Goal: Task Accomplishment & Management: Manage account settings

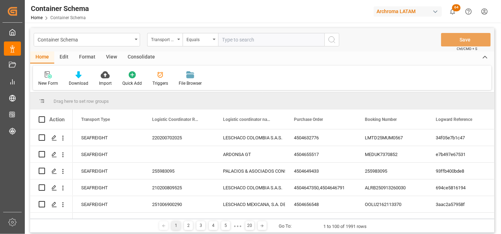
click at [164, 32] on div "Container Schema Transport Type Equals Save Ctrl/CMD + S" at bounding box center [262, 39] width 464 height 23
click at [173, 41] on div "Transport Type" at bounding box center [163, 39] width 24 height 8
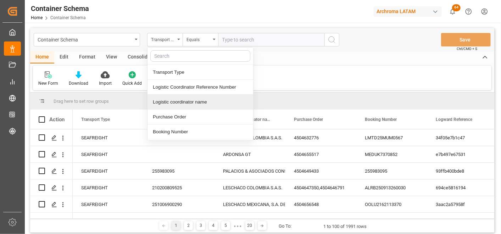
click at [183, 114] on div "Purchase Order" at bounding box center [200, 117] width 106 height 15
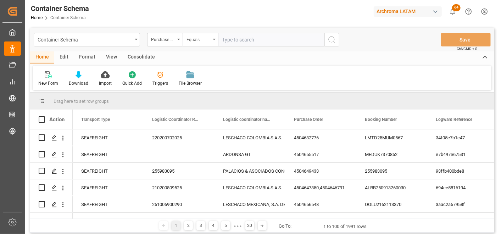
click at [192, 43] on div "Equals" at bounding box center [200, 39] width 35 height 13
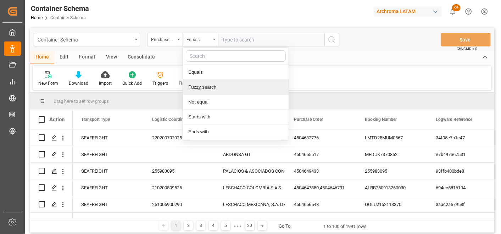
click at [208, 88] on div "Fuzzy search" at bounding box center [236, 87] width 106 height 15
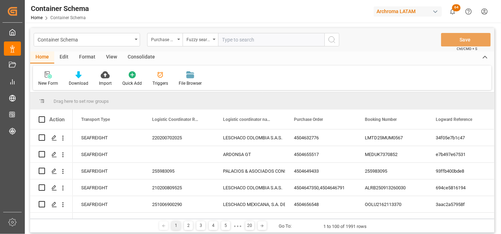
paste input "4504647992"
type input "4504647992"
click at [334, 38] on icon "search button" at bounding box center [332, 39] width 9 height 9
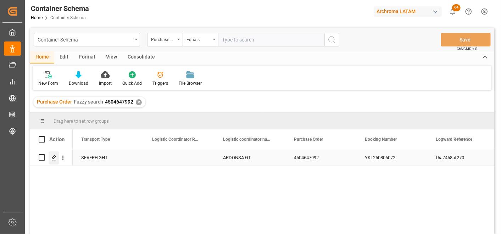
click at [52, 160] on icon "Press SPACE to select this row." at bounding box center [54, 158] width 6 height 6
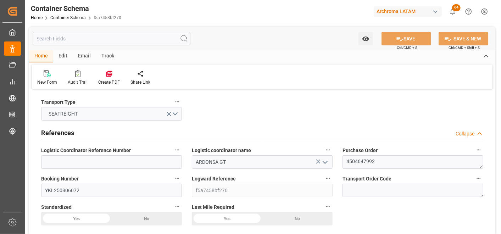
type input "0"
type input "2"
type input "10"
type input "10000"
type input "10340"
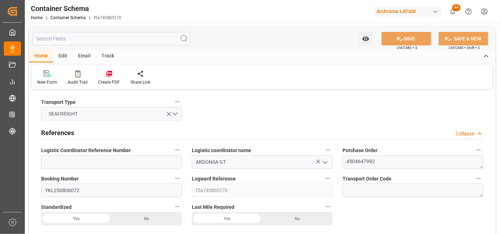
type input "Maersk"
type input "Maersk Line AS"
type input "CNSGH"
type input "GTPRQ"
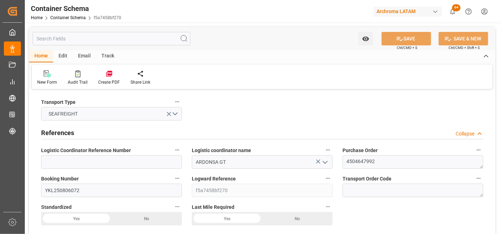
type input "GTPRQ"
type input "9964493"
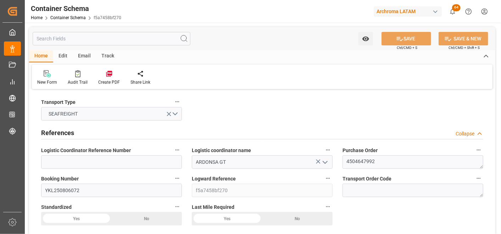
type input "1"
type input "0"
type input "[DATE] 12:30"
type input "[DATE]"
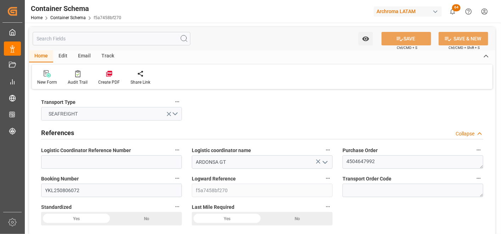
type input "[DATE]"
type input "[DATE] 07:00"
type input "[DATE] 17:22"
type input "[DATE]"
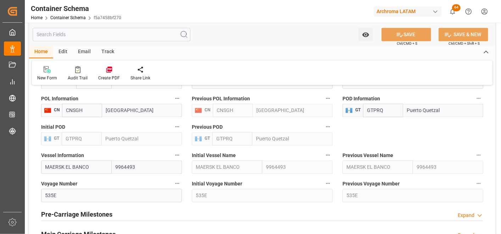
scroll to position [827, 0]
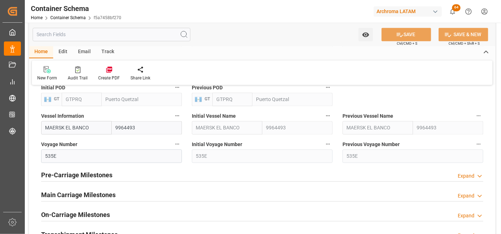
click at [90, 196] on h2 "Main Carriage Milestones" at bounding box center [78, 195] width 74 height 10
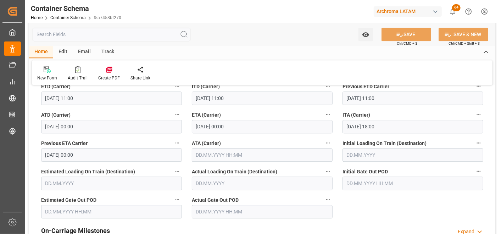
scroll to position [984, 0]
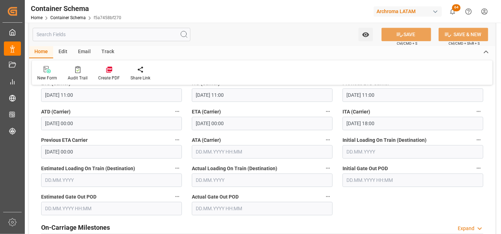
click at [225, 149] on input "text" at bounding box center [262, 151] width 141 height 13
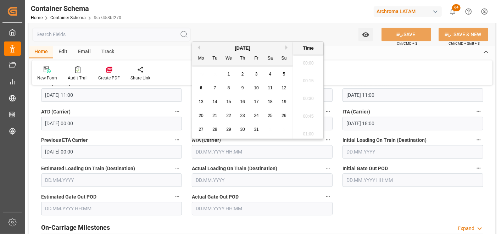
scroll to position [658, 0]
click at [200, 88] on span "6" at bounding box center [201, 87] width 2 height 5
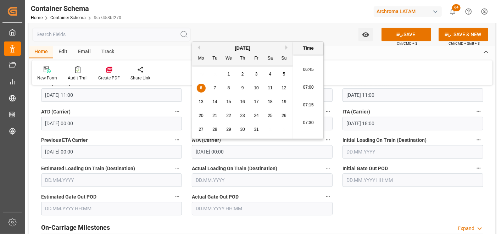
scroll to position [461, 0]
click at [308, 101] on li "07:00" at bounding box center [308, 99] width 30 height 18
type input "[DATE] 07:00"
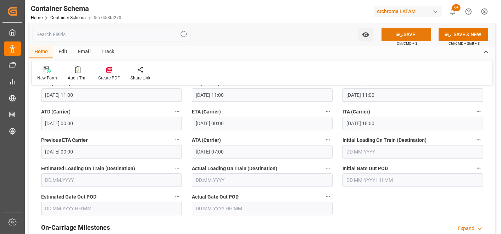
click at [390, 34] on button "SAVE" at bounding box center [406, 34] width 50 height 13
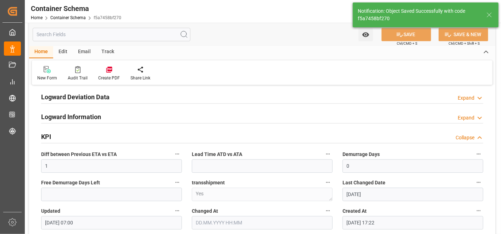
type input "36"
type input "[DATE] 14:45"
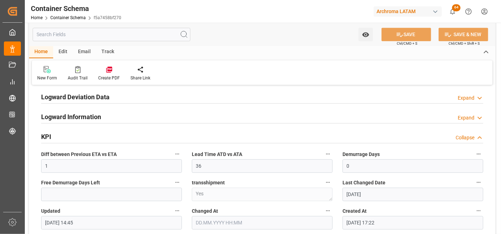
click at [80, 52] on div "Email" at bounding box center [84, 52] width 23 height 12
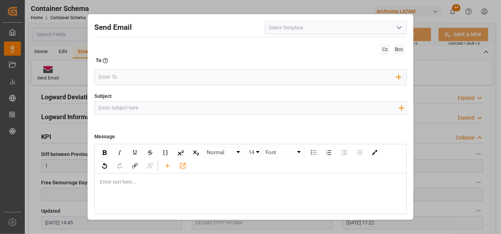
click at [397, 29] on icon "open menu" at bounding box center [399, 27] width 9 height 9
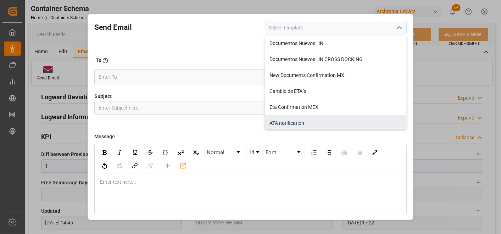
click at [293, 116] on div "ATA notification" at bounding box center [335, 123] width 141 height 16
type input "ATA notification"
type input "Aviso de llegada | PO {{purchaseOrder}} | BL {{bookingNumber}} | Contenedor {{c…"
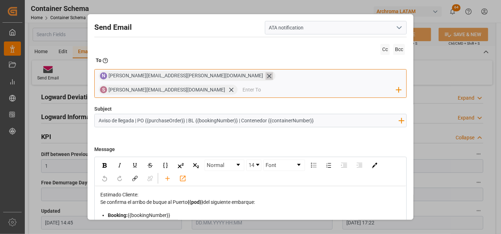
click at [267, 77] on icon at bounding box center [269, 76] width 4 height 4
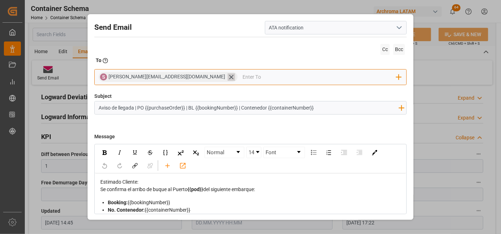
click at [228, 75] on icon at bounding box center [231, 76] width 7 height 7
click at [177, 76] on input "email" at bounding box center [248, 77] width 298 height 11
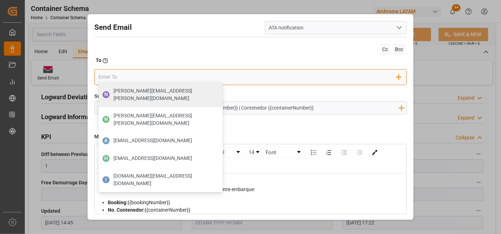
type input "c"
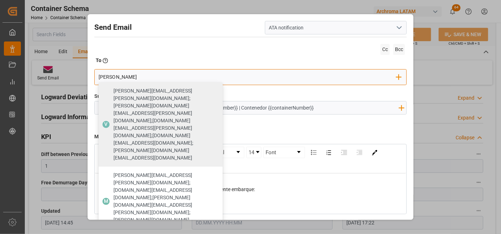
type input "[PERSON_NAME]"
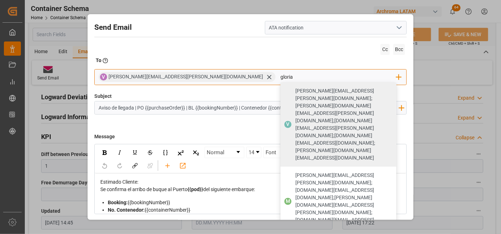
type input "gloria"
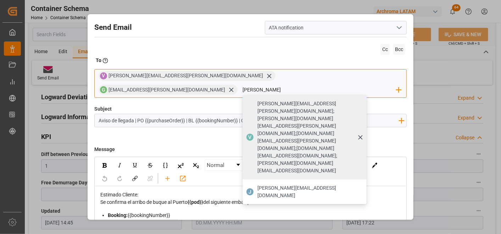
type input "[PERSON_NAME][EMAIL_ADDRESS][DOMAIN_NAME]"
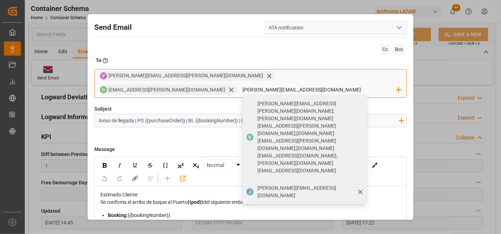
click at [302, 182] on div "[PERSON_NAME][EMAIL_ADDRESS][DOMAIN_NAME]" at bounding box center [309, 192] width 109 height 20
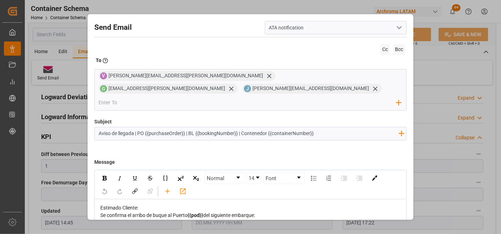
click at [331, 127] on input "Aviso de llegada | PO {{purchaseOrder}} | BL {{bookingNumber}} | Contenedor {{c…" at bounding box center [248, 133] width 307 height 12
paste input "| Bodega 2901 || SEA LCL"
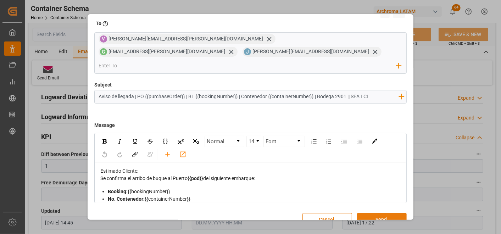
type input "Aviso de llegada | PO {{purchaseOrder}} | BL {{bookingNumber}} | Contenedor {{c…"
click at [383, 213] on button "Send" at bounding box center [382, 219] width 50 height 13
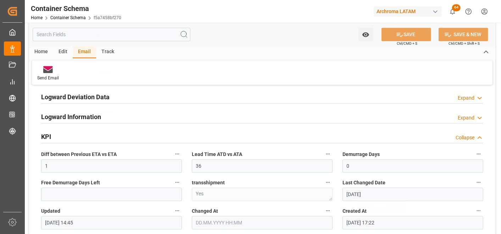
scroll to position [24, 0]
click at [65, 19] on link "Container Schema" at bounding box center [67, 17] width 35 height 5
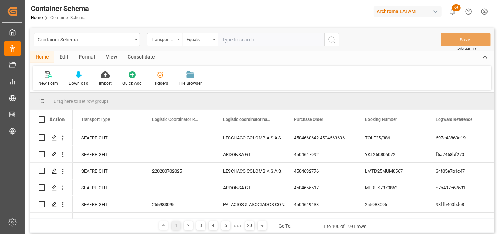
click at [168, 41] on div "Transport Type" at bounding box center [163, 39] width 24 height 8
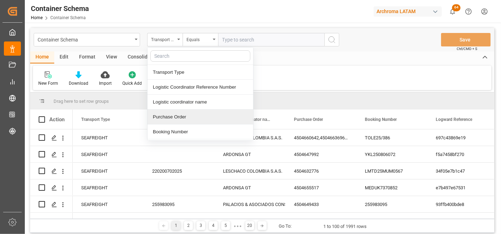
click at [183, 116] on div "Purchase Order" at bounding box center [200, 117] width 106 height 15
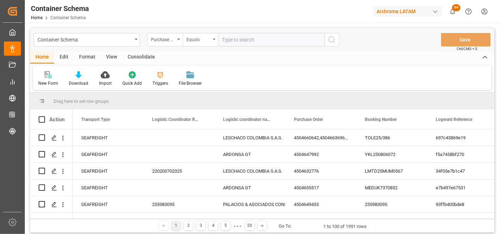
click at [189, 44] on div "Equals" at bounding box center [200, 39] width 35 height 13
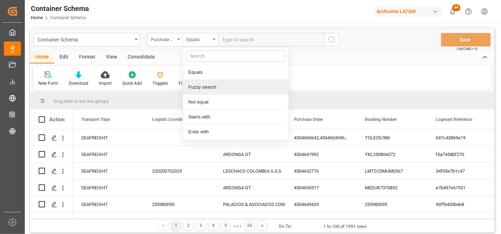
click at [201, 87] on div "Fuzzy search" at bounding box center [236, 87] width 106 height 15
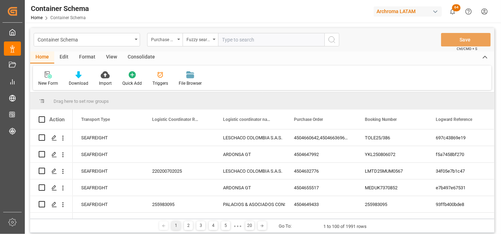
paste input "4504655531"
type input "4504655531"
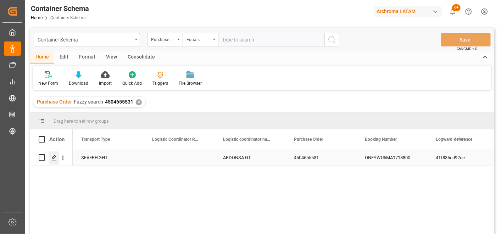
click at [58, 160] on div "Press SPACE to select this row." at bounding box center [54, 157] width 11 height 13
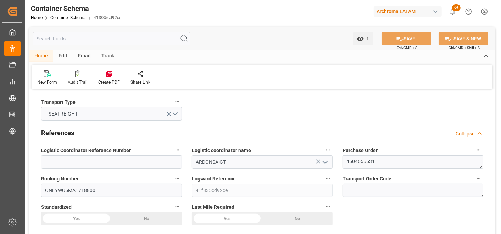
type input "0"
type input "1"
type input "80"
type input "18000"
type input "18840"
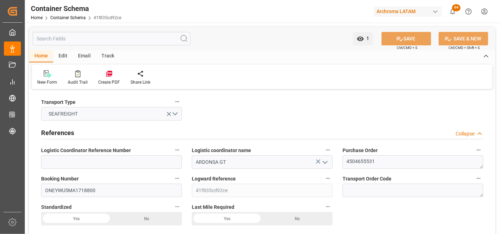
type input "ONE"
type input "Ocean Network Express"
type input "CNSGH"
type input "GTPRQ"
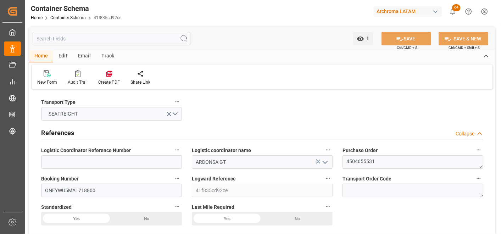
type input "GTPRQ"
type input "9975612"
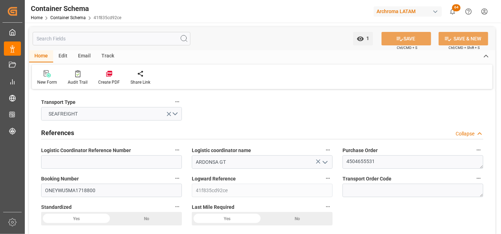
type input "0"
type input "[DATE] 09:30"
type input "[DATE]"
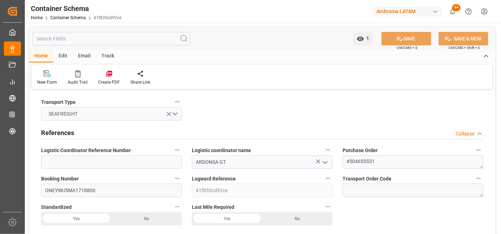
type input "[DATE]"
type input "[DATE] 07:27"
type input "[DATE] 14:28"
type input "[DATE]"
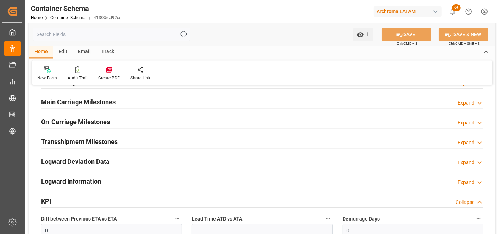
scroll to position [788, 0]
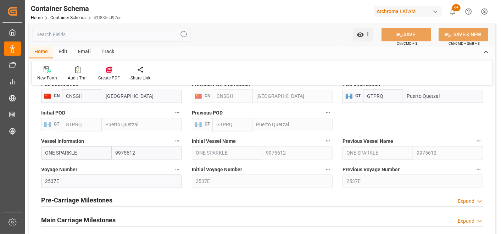
click at [95, 214] on div "Main Carriage Milestones" at bounding box center [78, 219] width 74 height 13
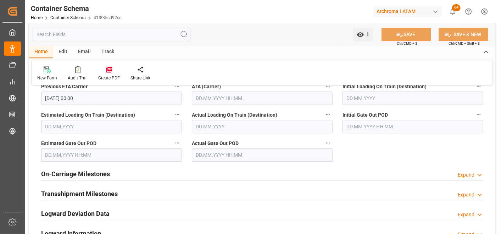
scroll to position [906, 0]
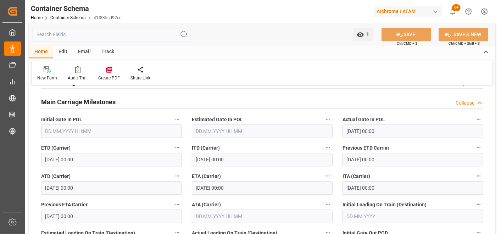
click at [205, 189] on input "[DATE] 00:00" at bounding box center [262, 187] width 141 height 13
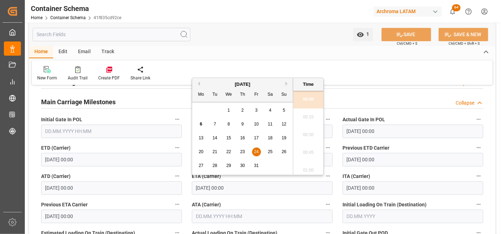
click at [268, 152] on span "25" at bounding box center [270, 151] width 5 height 5
type input "[DATE] 00:00"
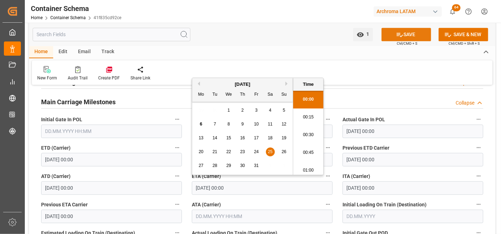
click at [405, 37] on button "SAVE" at bounding box center [406, 34] width 50 height 13
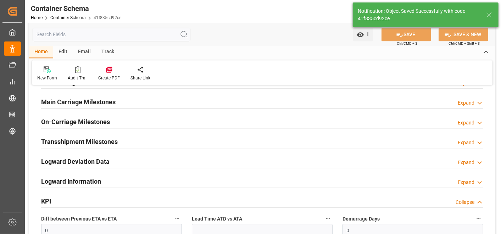
type input "1"
type input "[DATE] 14:53"
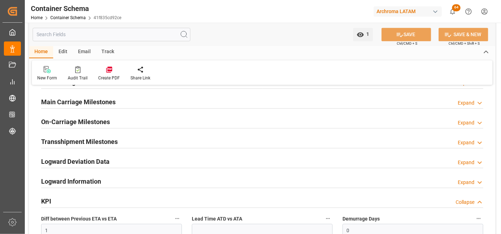
click at [83, 53] on div "Email" at bounding box center [84, 52] width 23 height 12
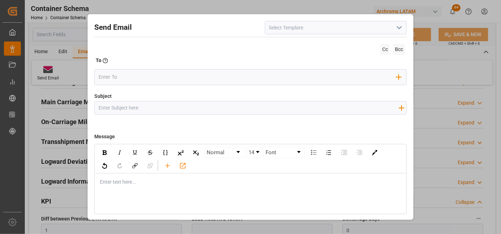
click at [393, 26] on button "open menu" at bounding box center [398, 27] width 11 height 11
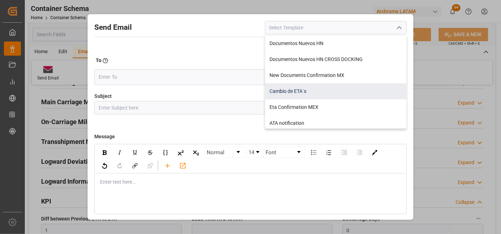
click at [311, 93] on div "Cambio de ETA´s" at bounding box center [335, 91] width 141 height 16
type input "Cambio de ETA´s"
type input "{{customsEntry}}|| Cambio de ETA {{estimatedArrivalPod}} || Reason Delay {{etaC…"
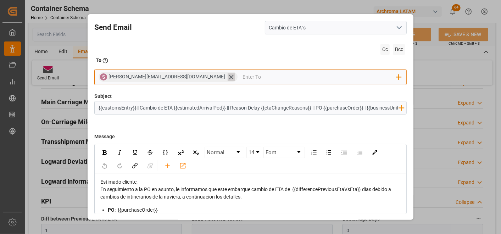
click at [228, 76] on icon at bounding box center [231, 76] width 7 height 7
click at [176, 76] on input "email" at bounding box center [248, 77] width 298 height 11
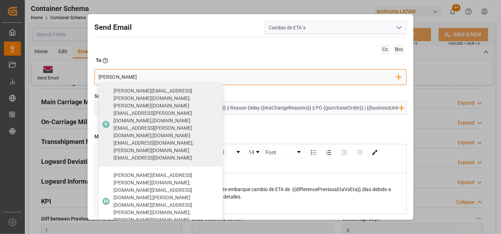
type input "[PERSON_NAME]"
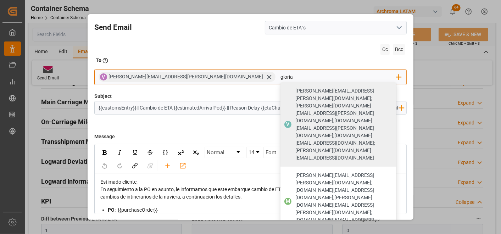
type input "gloria"
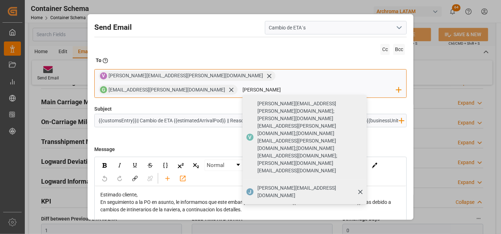
type input "[PERSON_NAME][EMAIL_ADDRESS][DOMAIN_NAME]"
click at [327, 184] on span "[PERSON_NAME][EMAIL_ADDRESS][DOMAIN_NAME]" at bounding box center [309, 191] width 104 height 15
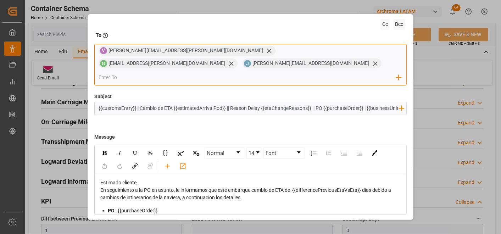
scroll to position [37, 0]
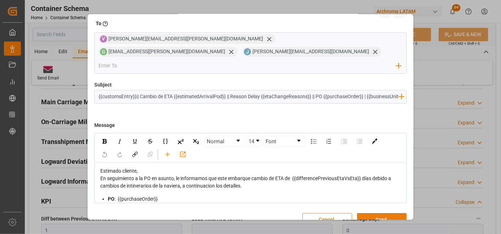
click at [386, 213] on button "Send" at bounding box center [382, 219] width 50 height 13
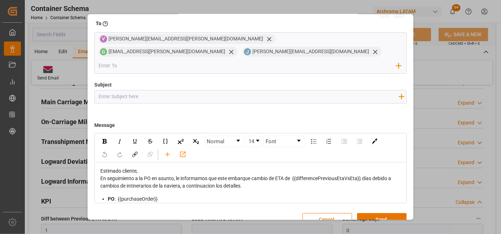
scroll to position [24, 0]
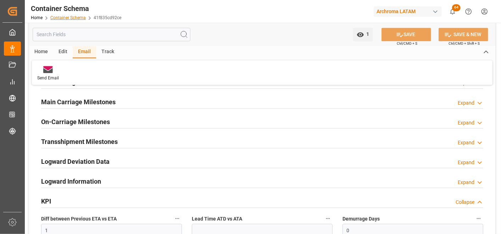
click at [81, 16] on link "Container Schema" at bounding box center [67, 17] width 35 height 5
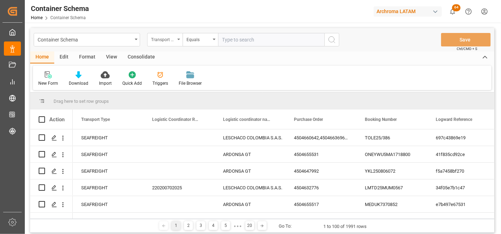
click at [174, 41] on div "Transport Type" at bounding box center [163, 39] width 24 height 8
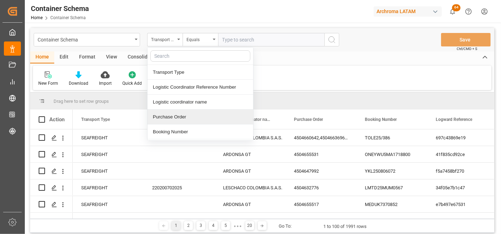
click at [181, 115] on div "Purchase Order" at bounding box center [200, 117] width 106 height 15
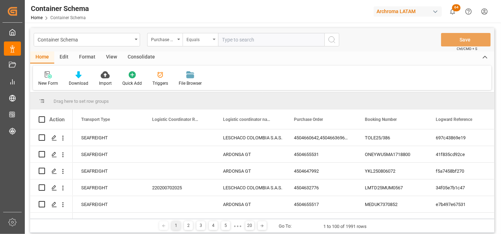
click at [190, 40] on div "Equals" at bounding box center [198, 39] width 24 height 8
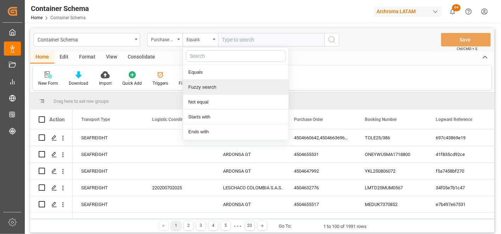
click at [198, 88] on div "Fuzzy search" at bounding box center [236, 87] width 106 height 15
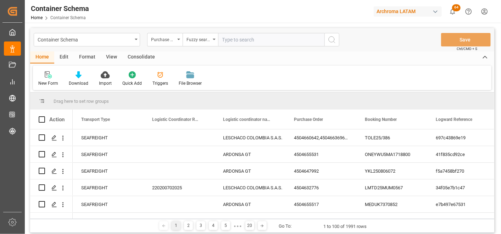
paste input "4504641919"
type input "4504641919"
click at [329, 40] on icon "search button" at bounding box center [332, 39] width 9 height 9
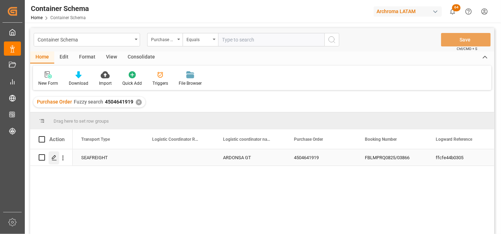
click at [54, 161] on div "Press SPACE to select this row." at bounding box center [54, 157] width 11 height 13
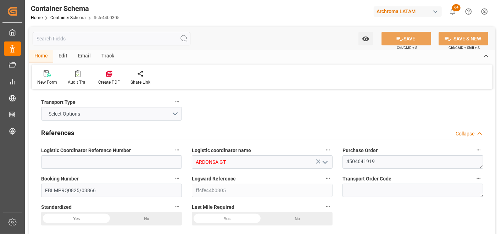
type input "0"
type input "1"
type input "5"
type input "4600"
type input "4864"
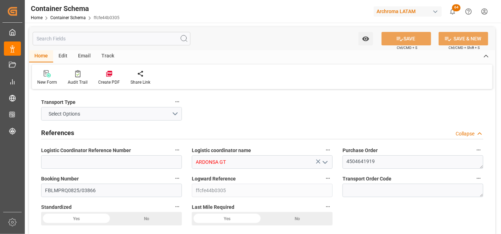
type input "Hapag [PERSON_NAME]"
type input "Hapag Lloyd Aktiengesellschaft"
type input "INNSA"
type input "GTPRQ"
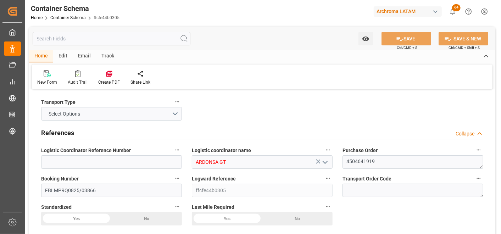
type input "GTPRQ"
type input "9294850"
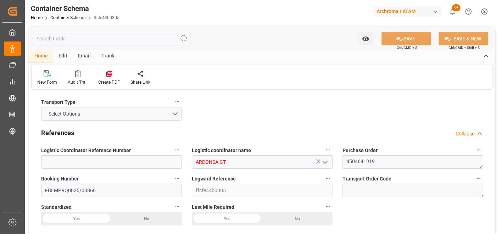
type input "0"
type input "[DATE] 07:30"
type input "[DATE]"
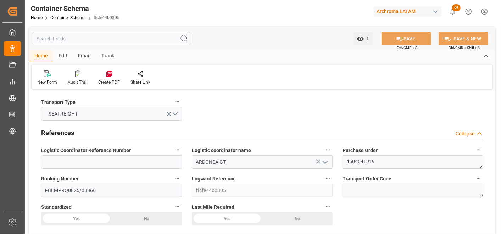
type input "[DATE]"
type input "[DATE] 07:42"
type input "[DATE] 12:36"
type input "[DATE]"
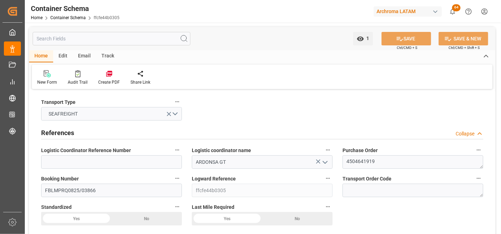
click at [82, 56] on div "Email" at bounding box center [84, 56] width 23 height 12
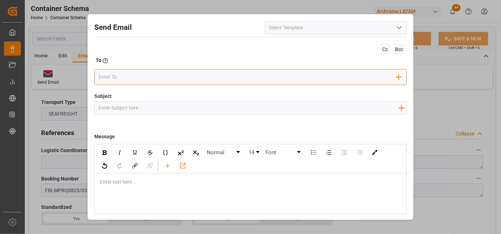
click at [181, 80] on input "email" at bounding box center [248, 77] width 298 height 11
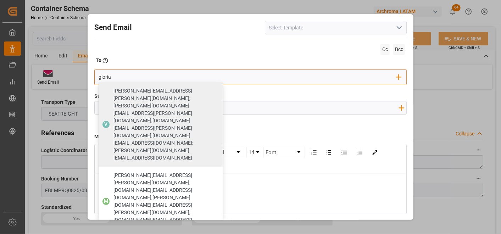
type input "gloria"
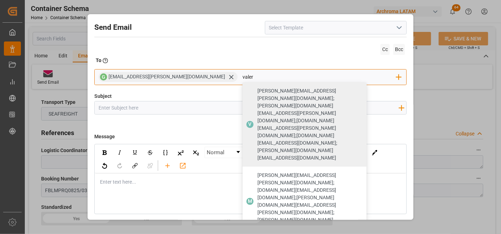
type input "valer"
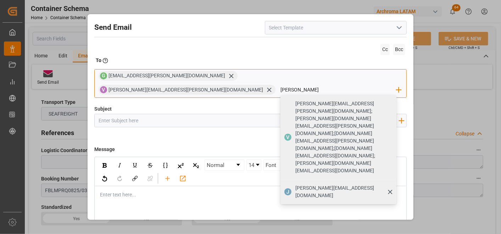
type input "[PERSON_NAME][EMAIL_ADDRESS][DOMAIN_NAME]"
click at [321, 184] on span "[PERSON_NAME][EMAIL_ADDRESS][DOMAIN_NAME]" at bounding box center [343, 191] width 96 height 15
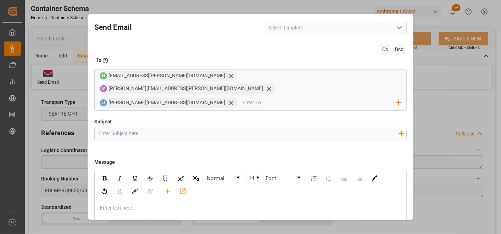
click at [212, 111] on span at bounding box center [250, 114] width 312 height 7
click at [201, 127] on input "Subject" at bounding box center [248, 133] width 307 height 12
click at [181, 127] on input "Subject" at bounding box center [248, 133] width 307 height 12
paste input "GT || TRACKING | PO 4504641919 | Contenedor HAMU4512437 | TEXTIL | Bodega 2901 …"
type input "GT || TRACKING | PO 4504641919 | Contenedor HAMU4512437 | TEXTIL | Bodega 2901 …"
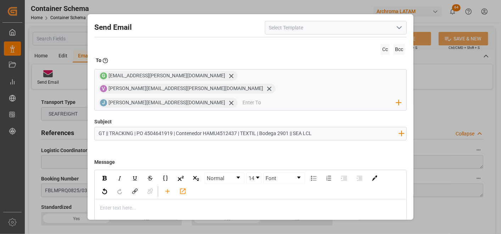
click at [164, 204] on div "rdw-editor" at bounding box center [250, 207] width 300 height 7
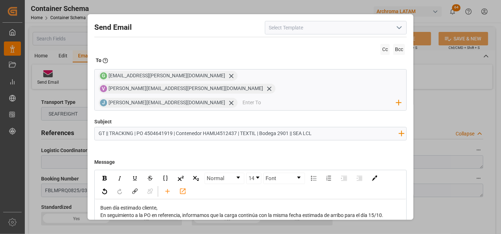
click at [165, 204] on div "Buen día estimado cliente," at bounding box center [250, 207] width 300 height 7
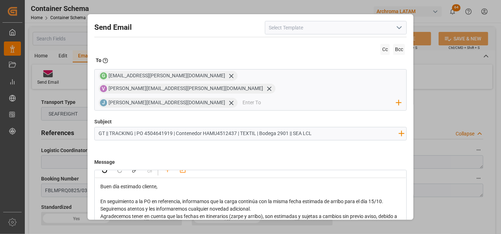
scroll to position [39, 0]
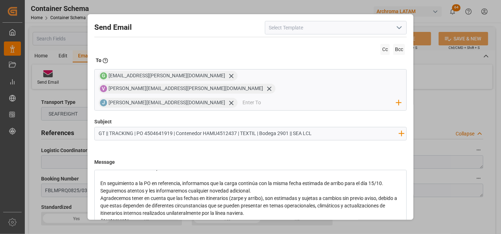
click at [262, 187] on div "Seguiremos atentos y les informaremos cualquier novedad adicional." at bounding box center [250, 190] width 300 height 7
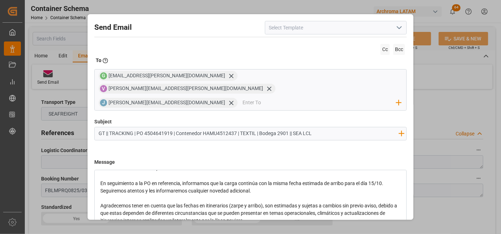
click at [311, 207] on div "Agradecemos tener en cuenta que las fechas en itinerarios (zarpe y arribo), son…" at bounding box center [250, 213] width 300 height 22
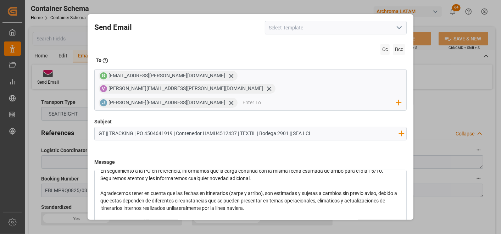
scroll to position [59, 0]
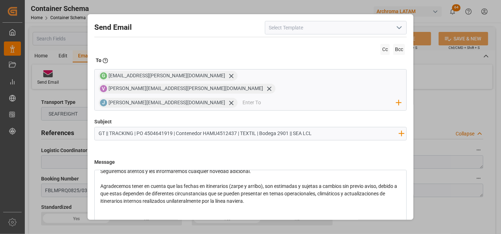
click at [153, 220] on div "Atentamente," at bounding box center [250, 223] width 300 height 7
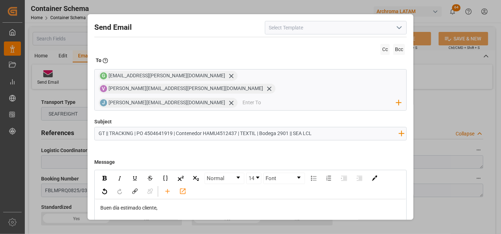
scroll to position [37, 0]
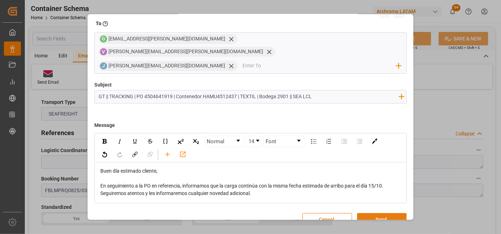
click at [398, 213] on button "Send" at bounding box center [382, 219] width 50 height 13
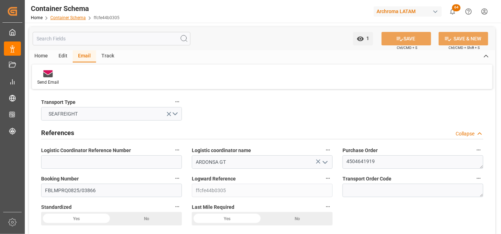
click at [79, 20] on link "Container Schema" at bounding box center [67, 17] width 35 height 5
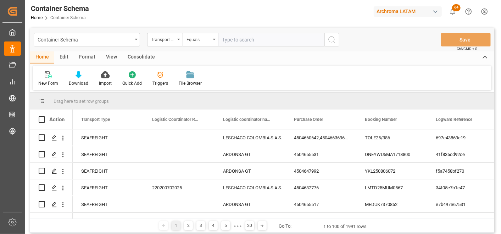
click at [168, 44] on div "Transport Type" at bounding box center [164, 39] width 35 height 13
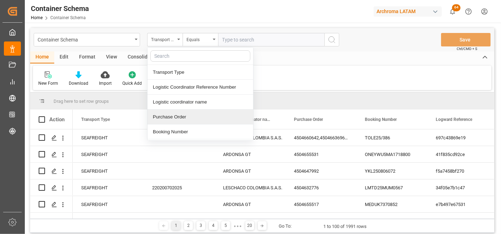
click at [166, 116] on div "Purchase Order" at bounding box center [200, 117] width 106 height 15
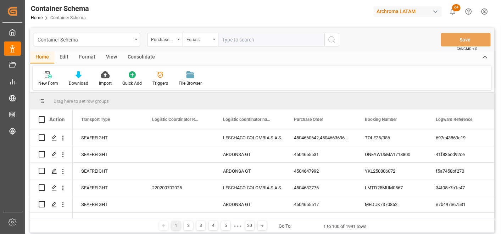
click at [199, 36] on div "Equals" at bounding box center [198, 39] width 24 height 8
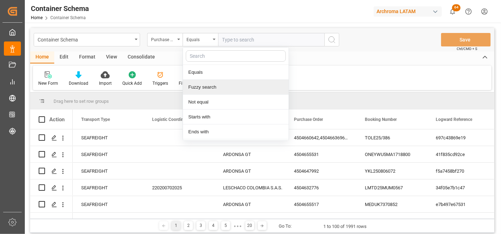
click at [206, 84] on div "Fuzzy search" at bounding box center [236, 87] width 106 height 15
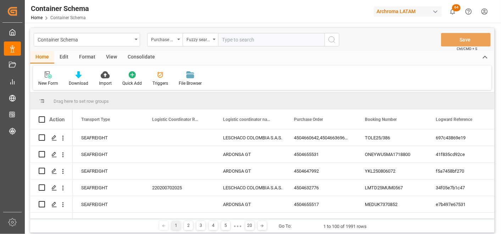
click at [243, 40] on input "text" at bounding box center [271, 39] width 106 height 13
paste input "4504662312"
type input "4504662312"
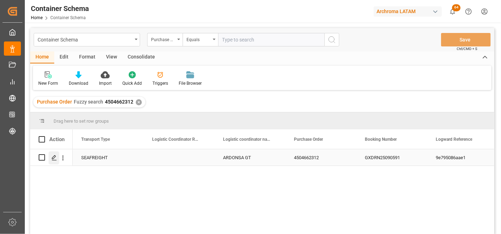
click at [52, 162] on div "Press SPACE to select this row." at bounding box center [54, 157] width 11 height 13
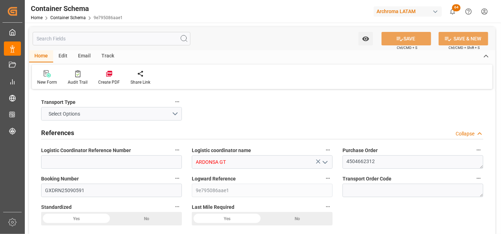
type input "0"
type input "1"
type input "2"
type input "800"
type input "848"
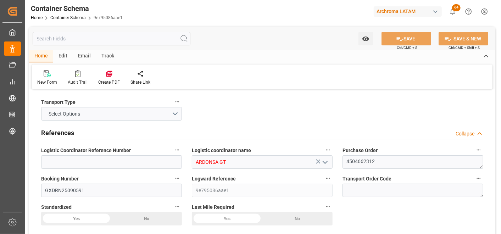
type input "Hapag [PERSON_NAME]"
type input "Hapag Lloyd Aktiengesellschaft"
type input "CNSGH"
type input "GTPRQ"
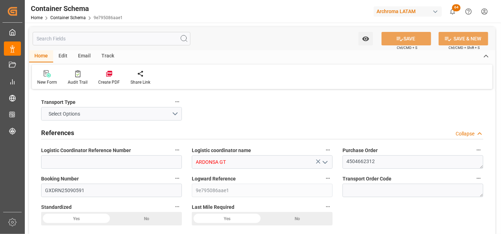
type input "GTPRQ"
type input "9975612"
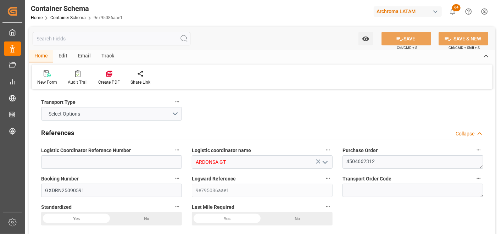
type input "0"
type input "[DATE] 11:45"
type input "[DATE]"
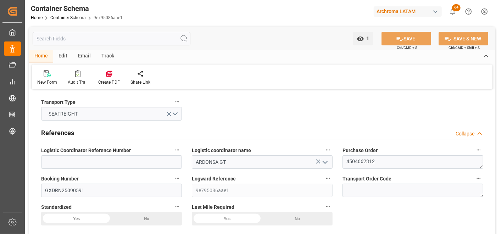
type input "[DATE]"
type input "[DATE] 06:40"
type input "[DATE] 16:43"
type input "[DATE]"
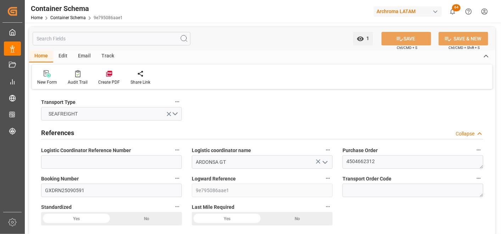
click at [83, 54] on div "Email" at bounding box center [84, 56] width 23 height 12
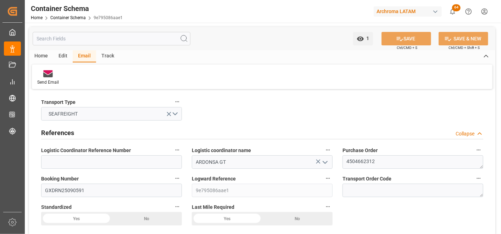
click at [52, 79] on div "Send Email" at bounding box center [48, 82] width 22 height 6
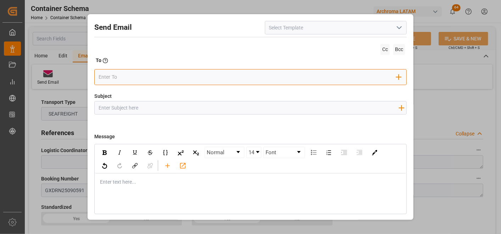
click at [187, 73] on input "email" at bounding box center [248, 77] width 298 height 11
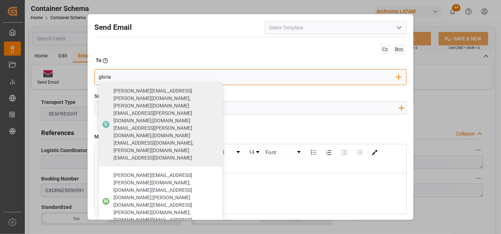
type input "gloria"
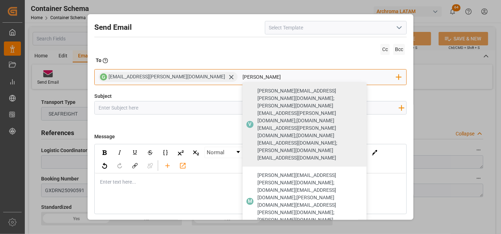
type input "[PERSON_NAME]"
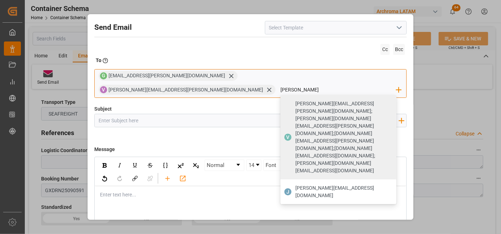
type input "[PERSON_NAME][EMAIL_ADDRESS][DOMAIN_NAME]"
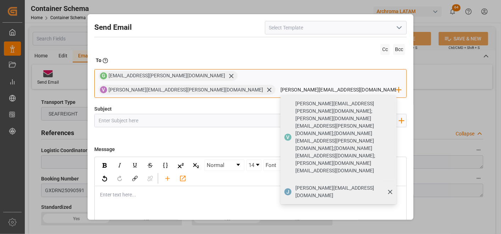
click at [327, 182] on div "[PERSON_NAME][EMAIL_ADDRESS][DOMAIN_NAME]" at bounding box center [343, 192] width 101 height 20
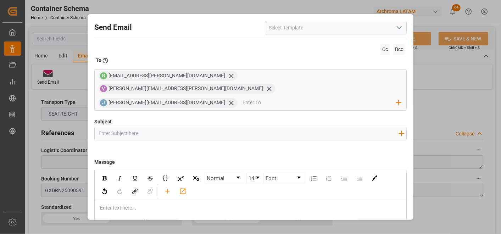
click at [271, 127] on input "Subject" at bounding box center [248, 133] width 307 height 12
click at [145, 127] on input "Subject" at bounding box center [248, 133] width 307 height 12
paste input "GT || TRACKING || PO 4504662312 || Contenedor HLBU6032442 || Bodega 2901|| SEA …"
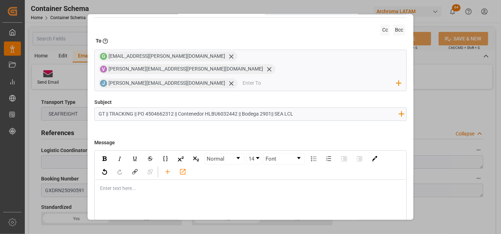
scroll to position [37, 0]
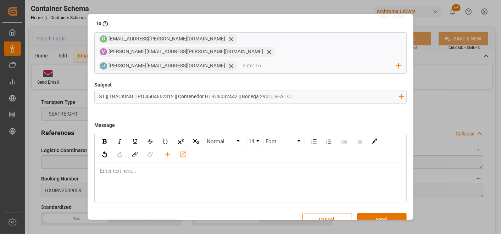
type input "GT || TRACKING || PO 4504662312 || Contenedor HLBU6032442 || Bodega 2901|| SEA …"
click at [165, 167] on div "rdw-editor" at bounding box center [250, 170] width 300 height 7
click at [140, 162] on div "Enter text here..." at bounding box center [250, 170] width 311 height 17
click at [139, 167] on div "rdw-editor" at bounding box center [250, 170] width 300 height 7
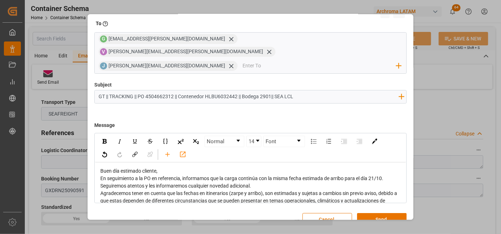
click at [162, 167] on div "Buen día estimado cliente," at bounding box center [250, 170] width 300 height 7
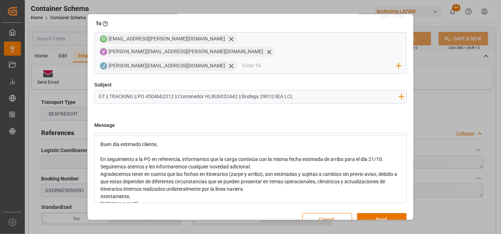
scroll to position [39, 0]
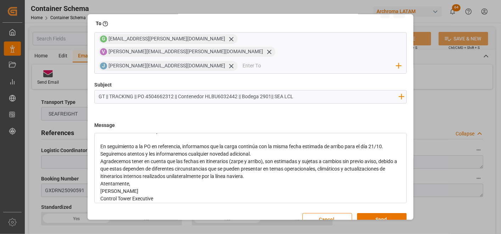
click at [260, 143] on div "En seguimiento a la PO en referencia, informamos que la carga continúa con la m…" at bounding box center [250, 146] width 300 height 7
click at [262, 150] on div "Seguiremos atentos y les informaremos cualquier novedad adicional." at bounding box center [250, 153] width 300 height 7
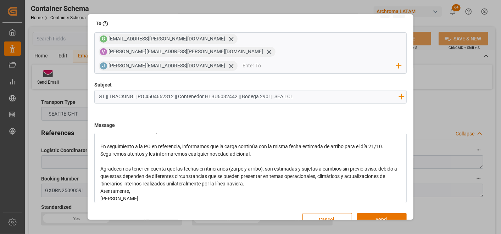
click at [311, 171] on div "Agradecemos tener en cuenta que las fechas en itinerarios (zarpe y arribo), son…" at bounding box center [250, 176] width 300 height 22
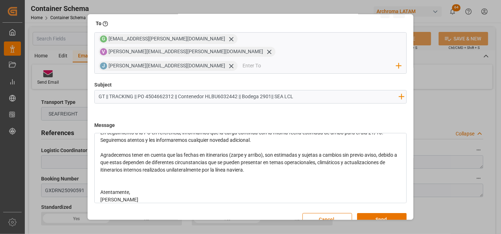
scroll to position [66, 0]
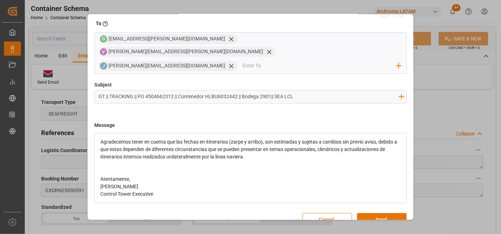
click at [140, 175] on div "Atentamente," at bounding box center [250, 178] width 300 height 7
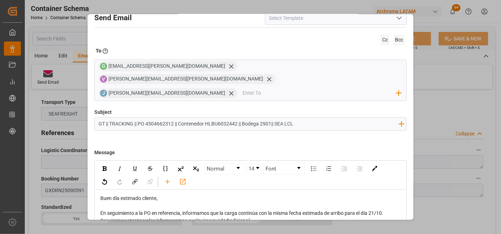
scroll to position [37, 0]
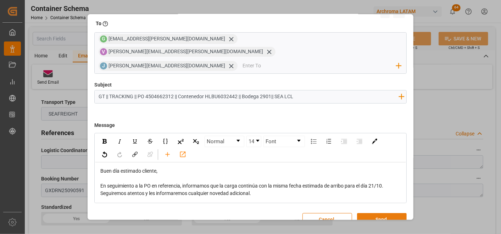
click at [392, 213] on button "Send" at bounding box center [382, 219] width 50 height 13
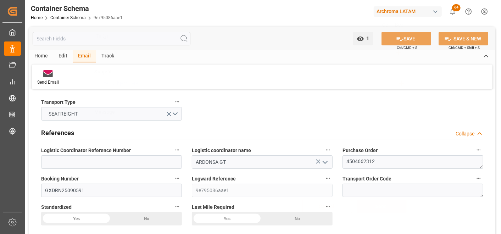
scroll to position [24, 0]
click at [78, 15] on link "Container Schema" at bounding box center [67, 17] width 35 height 5
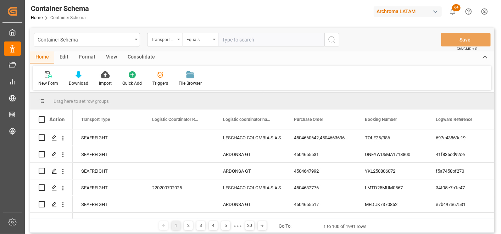
click at [177, 37] on div "Transport Type" at bounding box center [164, 39] width 35 height 13
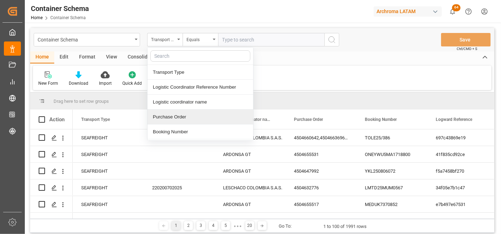
click at [187, 114] on div "Purchase Order" at bounding box center [200, 117] width 106 height 15
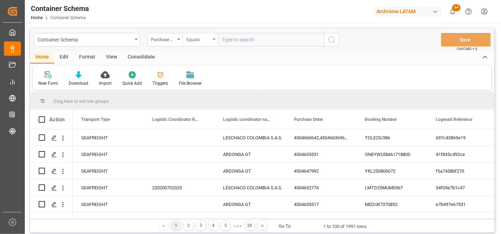
click at [200, 45] on div "Equals" at bounding box center [200, 39] width 35 height 13
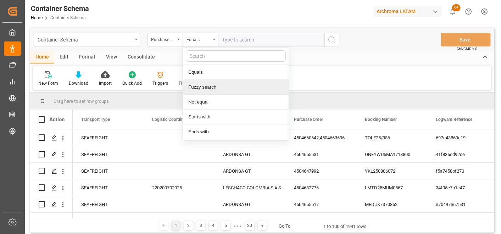
click at [207, 86] on div "Fuzzy search" at bounding box center [236, 87] width 106 height 15
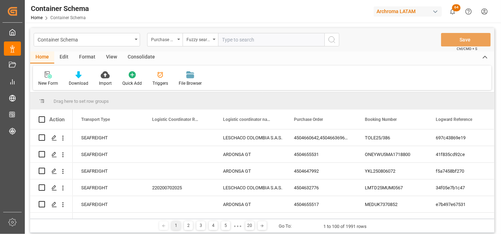
paste input "4504645165"
type input "4504645165"
click at [334, 40] on icon "search button" at bounding box center [332, 39] width 9 height 9
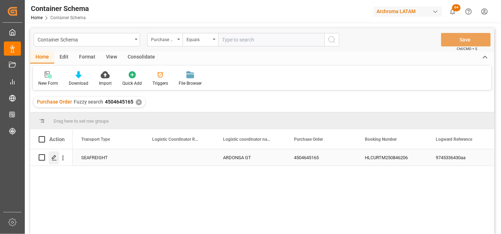
click at [54, 155] on polygon "Press SPACE to select this row." at bounding box center [54, 157] width 4 height 4
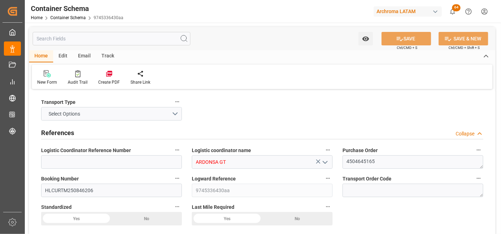
type input "0"
type input "1"
type input "76"
type input "17860"
type input "19190"
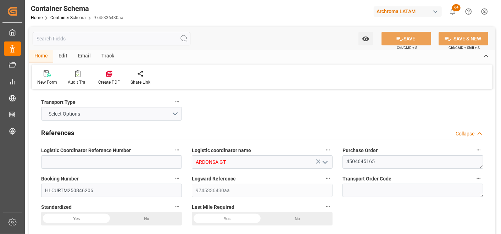
type input "Hapag [PERSON_NAME]"
type input "Hapag Lloyd Aktiengesellschaft"
type input "NLRTM"
type input "GTPRQ"
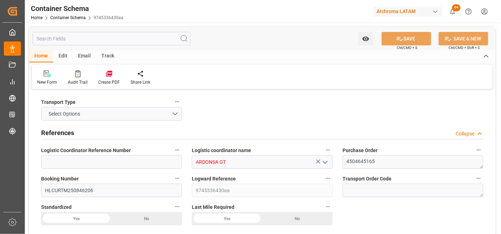
type input "GTPRQ"
type input "9777618"
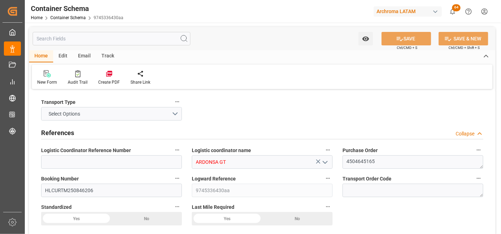
type input "0"
type input "[DATE] 15:00"
type input "[DATE]"
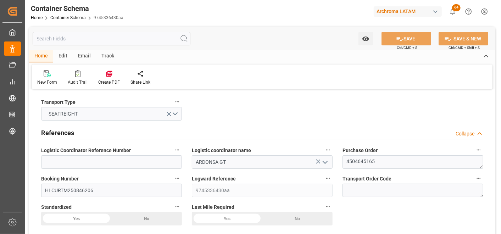
type input "[DATE]"
type input "[DATE] 07:38"
type input "[DATE] 20:08"
type input "[DATE]"
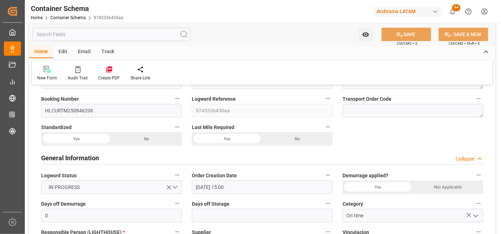
scroll to position [79, 0]
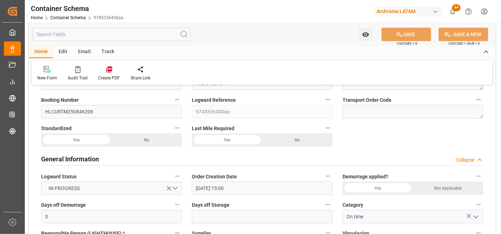
click at [87, 49] on div "Email" at bounding box center [84, 52] width 23 height 12
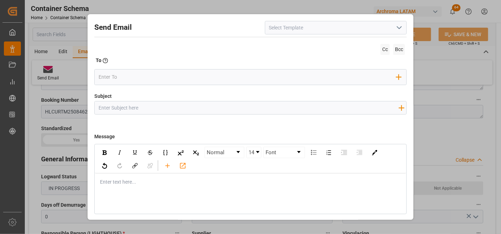
click at [122, 180] on div "rdw-editor" at bounding box center [250, 181] width 300 height 7
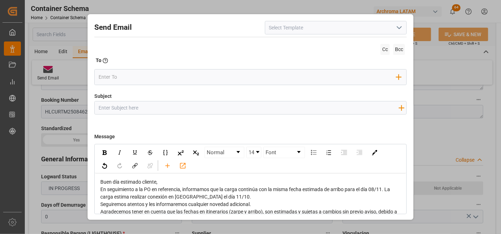
click at [164, 183] on div "Buen día estimado cliente," at bounding box center [250, 181] width 300 height 7
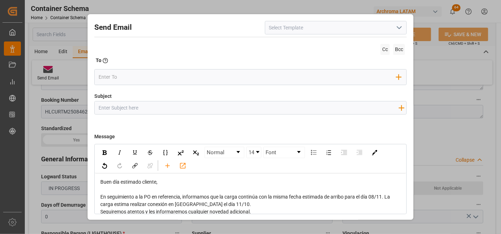
click at [257, 201] on div "En seguimiento a la PO en referencia, informamos que la carga continúa con la m…" at bounding box center [250, 200] width 300 height 15
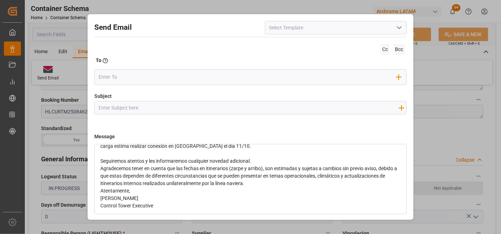
scroll to position [59, 0]
click at [254, 158] on div "Seguiremos atentos y les informaremos cualquier novedad adicional." at bounding box center [250, 159] width 300 height 7
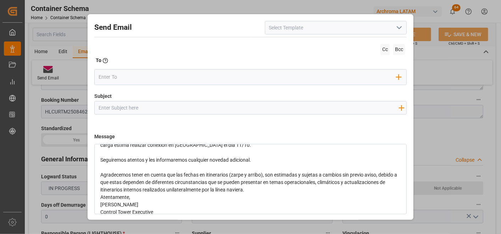
click at [301, 191] on div "Agradecemos tener en cuenta que las fechas en itinerarios (zarpe y arribo), son…" at bounding box center [250, 182] width 300 height 22
click at [184, 208] on div "Atentamente," at bounding box center [250, 211] width 300 height 7
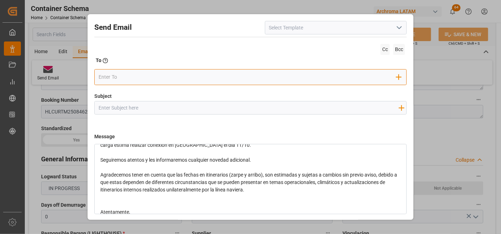
click at [142, 83] on div "Add Field to To" at bounding box center [250, 77] width 312 height 16
click at [140, 82] on input "email" at bounding box center [248, 77] width 298 height 11
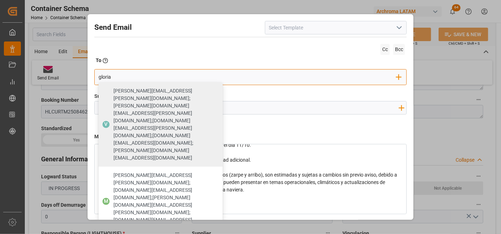
type input "gloria"
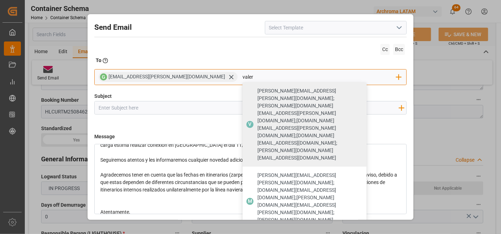
type input "valer"
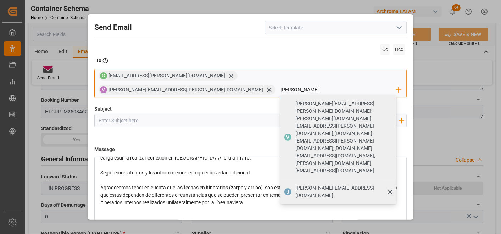
type input "[PERSON_NAME][EMAIL_ADDRESS][DOMAIN_NAME]"
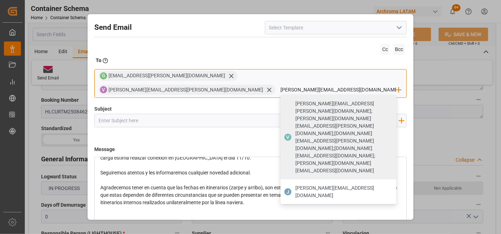
click at [311, 184] on span "[PERSON_NAME][EMAIL_ADDRESS][DOMAIN_NAME]" at bounding box center [343, 191] width 96 height 15
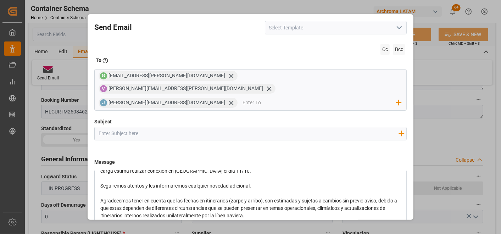
click at [251, 127] on div at bounding box center [248, 133] width 307 height 13
click at [250, 127] on input "Subject" at bounding box center [248, 133] width 307 height 12
click at [225, 127] on input "Subject" at bounding box center [248, 133] width 307 height 12
paste input "GT || TRACKING || PO 4504645165 || Contenedor HLBU2997909 || Bodega 2901 || SEA…"
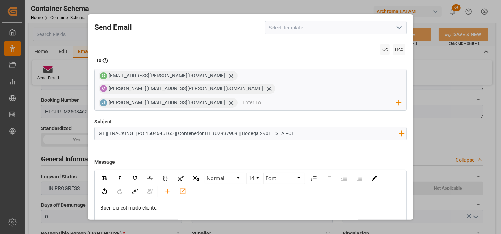
scroll to position [39, 0]
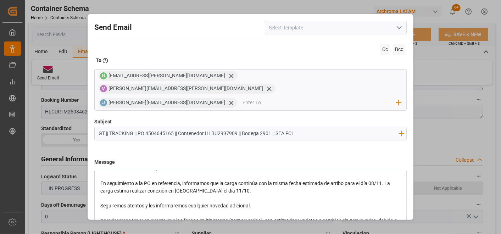
type input "GT || TRACKING || PO 4504645165 || Contenedor HLBU2997909 || Bodega 2901 || SEA…"
click at [375, 180] on span "En seguimiento a la PO en referencia, informamos que la carga continúa con la m…" at bounding box center [245, 186] width 291 height 13
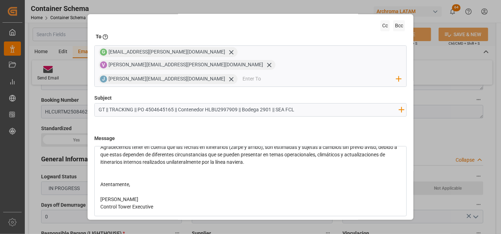
scroll to position [37, 0]
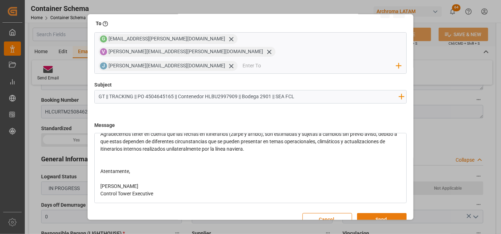
click at [382, 213] on button "Send" at bounding box center [382, 219] width 50 height 13
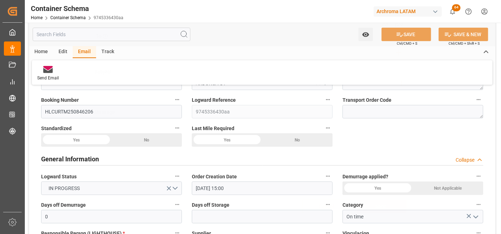
scroll to position [24, 0]
click at [74, 16] on link "Container Schema" at bounding box center [67, 17] width 35 height 5
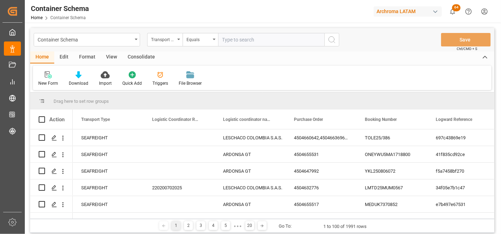
click at [172, 42] on div "Transport Type" at bounding box center [163, 39] width 24 height 8
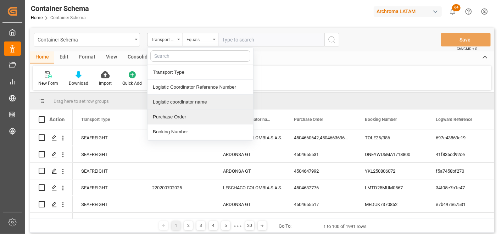
click at [179, 110] on div "Purchase Order" at bounding box center [200, 117] width 106 height 15
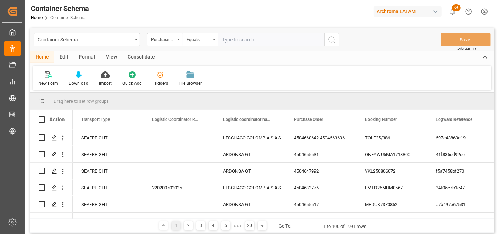
click at [199, 37] on div "Equals" at bounding box center [198, 39] width 24 height 8
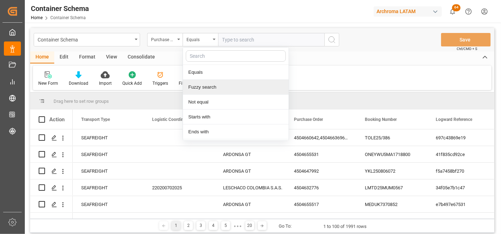
click at [202, 89] on div "Fuzzy search" at bounding box center [236, 87] width 106 height 15
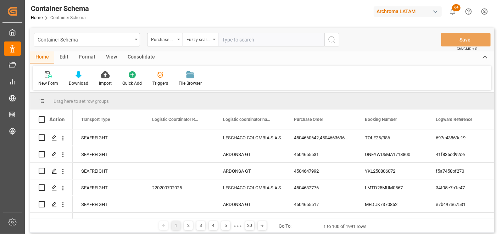
paste input "4504651949"
type input "4504651949"
click at [335, 40] on icon "search button" at bounding box center [332, 39] width 9 height 9
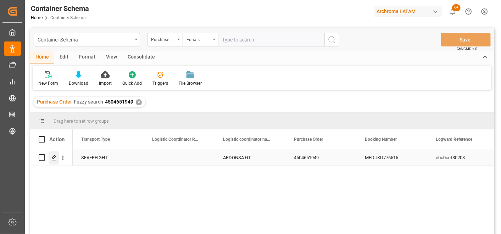
click at [55, 161] on div "Press SPACE to select this row." at bounding box center [54, 157] width 11 height 13
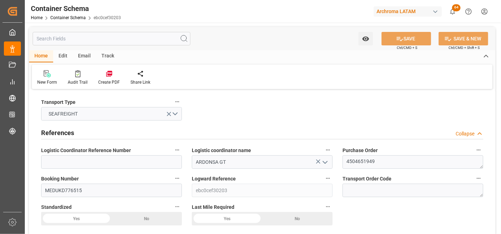
type input "0"
type input "1"
type input "24"
type input "24000"
type input "25368"
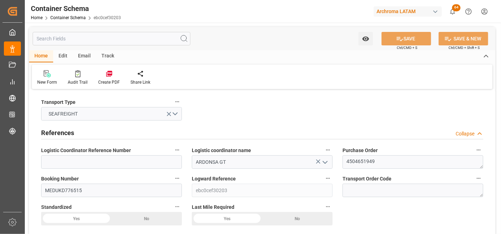
type input "MSC"
type input "Mediterranean Shipping Company"
type input "INNSA"
type input "GTPRQ"
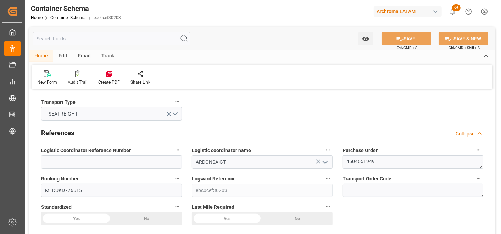
type input "GTPRQ"
type input "9287924"
type input "9321897"
type input "9287924"
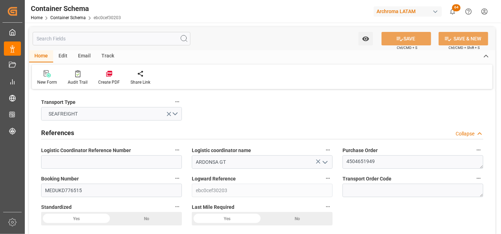
type input "-7"
type input "0"
type input "[DATE] 10:30"
type input "[DATE]"
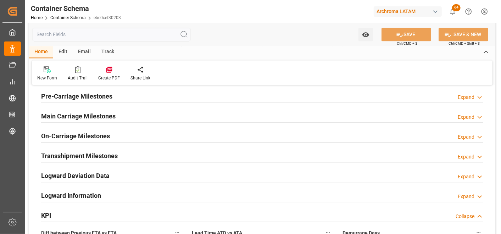
scroll to position [906, 0]
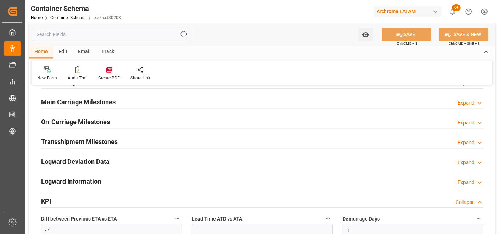
click at [105, 101] on h2 "Main Carriage Milestones" at bounding box center [78, 102] width 74 height 10
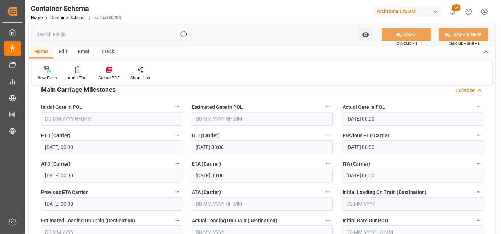
scroll to position [945, 0]
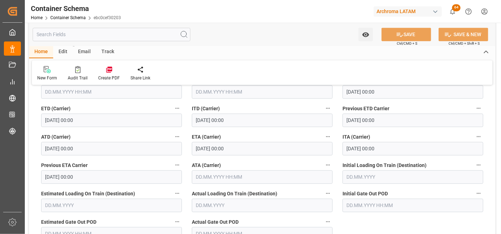
click at [86, 47] on div "Email" at bounding box center [84, 52] width 23 height 12
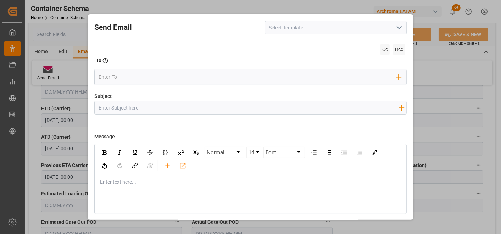
click at [394, 33] on button "open menu" at bounding box center [398, 27] width 11 height 11
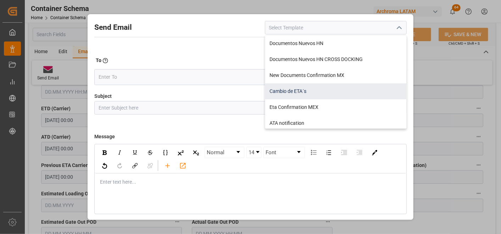
click at [313, 91] on div "Cambio de ETA´s" at bounding box center [335, 91] width 141 height 16
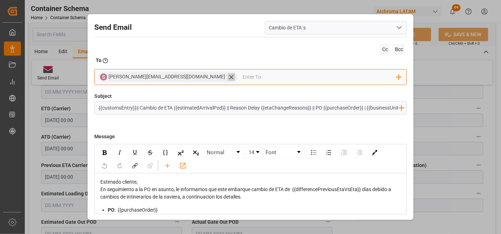
click at [229, 77] on icon at bounding box center [231, 77] width 4 height 4
click at [175, 77] on input "email" at bounding box center [248, 77] width 298 height 11
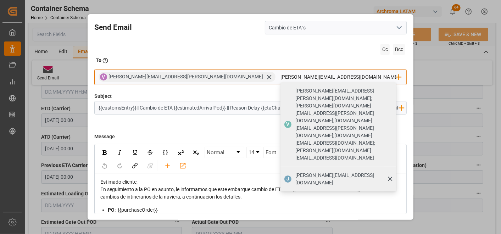
click at [295, 172] on span "[PERSON_NAME][EMAIL_ADDRESS][DOMAIN_NAME]" at bounding box center [343, 179] width 96 height 15
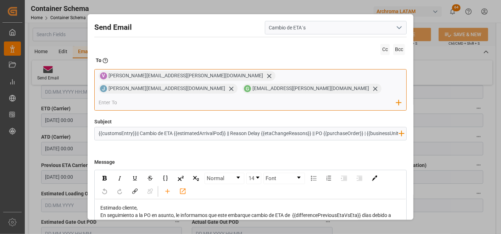
scroll to position [37, 0]
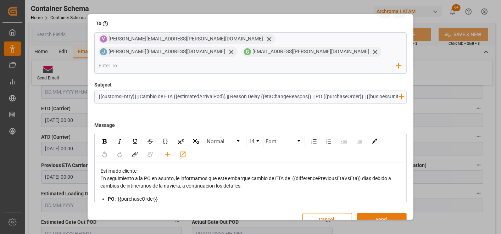
click at [387, 213] on button "Send" at bounding box center [382, 219] width 50 height 13
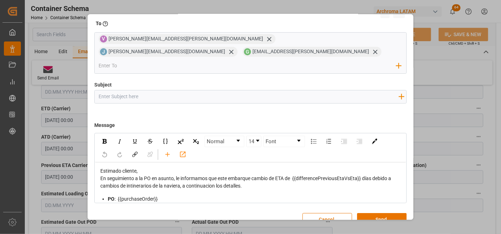
scroll to position [24, 0]
